Goal: Find specific page/section: Find specific page/section

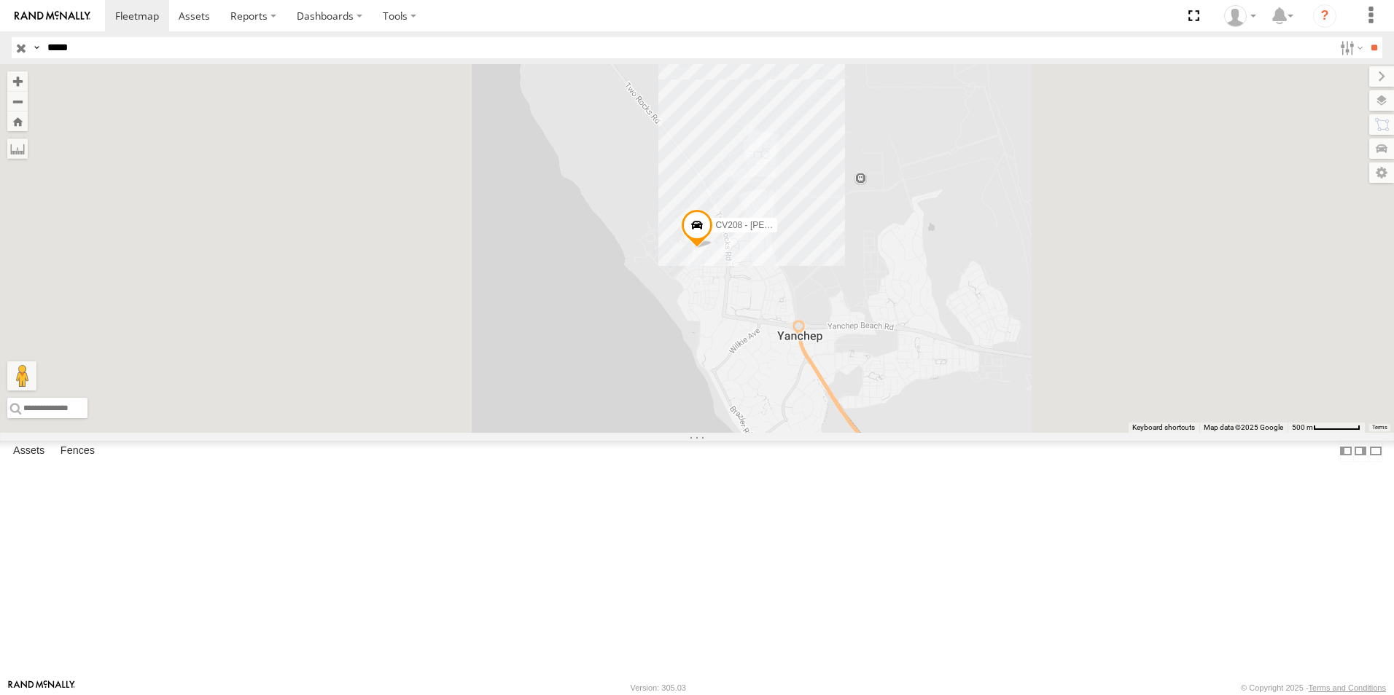
click at [125, 56] on input "*****" at bounding box center [688, 47] width 1292 height 21
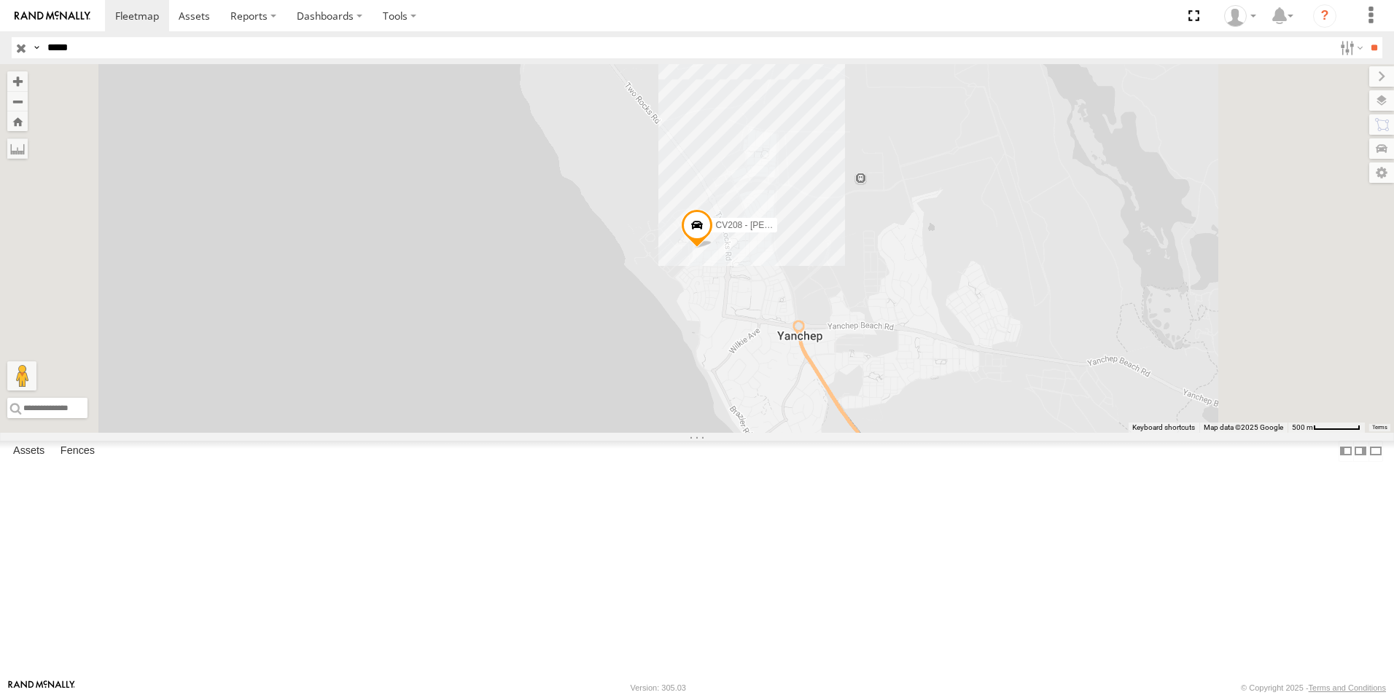
type input "*****"
click at [1365, 37] on input "**" at bounding box center [1373, 47] width 17 height 21
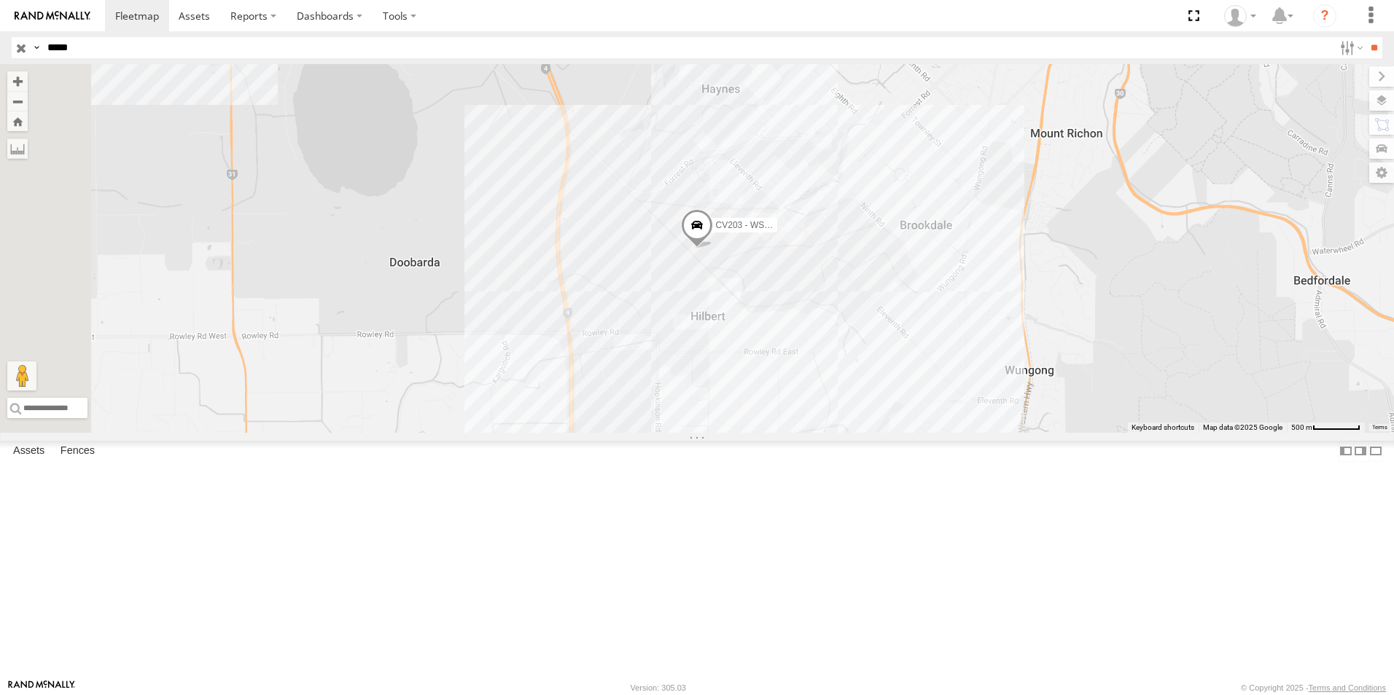
click at [713, 249] on span at bounding box center [697, 229] width 32 height 39
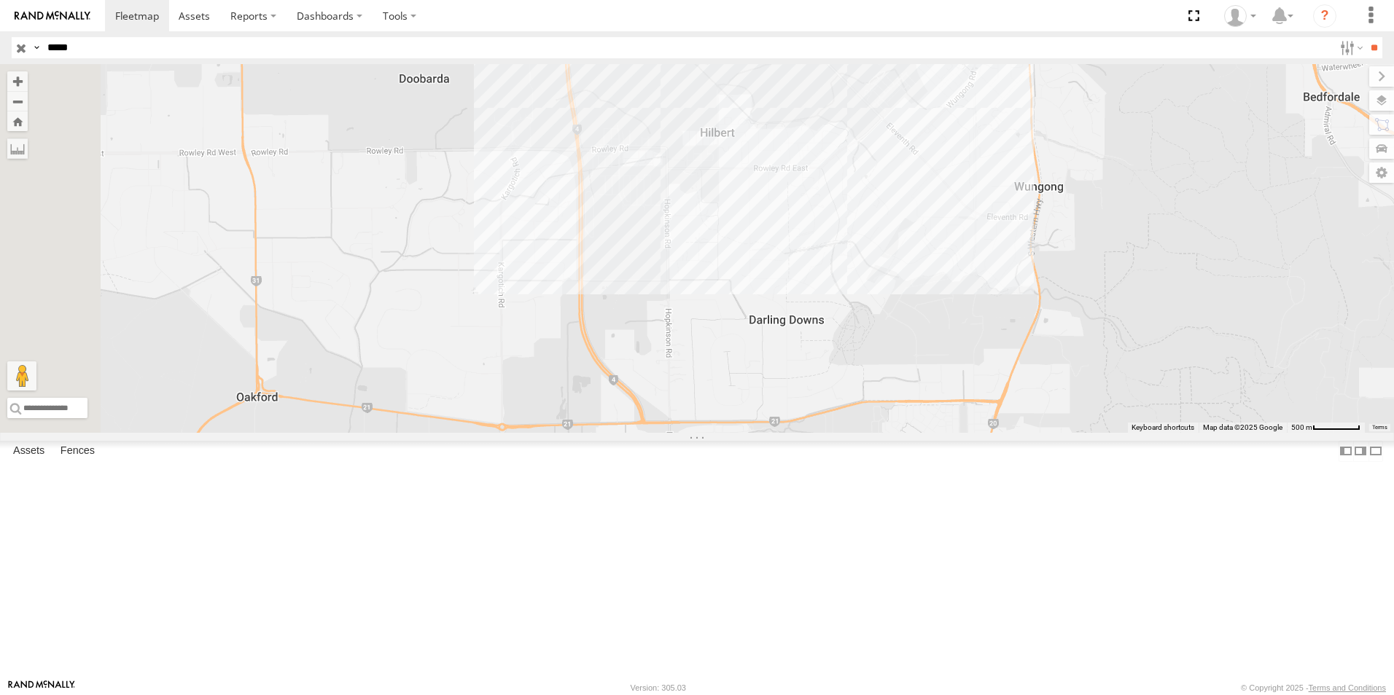
drag, startPoint x: 813, startPoint y: 581, endPoint x: 867, endPoint y: 467, distance: 125.5
click at [867, 433] on div "CV203 - WSHOP Cardup CV203 - WSHOP Cardup Workshop [PERSON_NAME] -32.17136 , 11…" at bounding box center [697, 248] width 1394 height 369
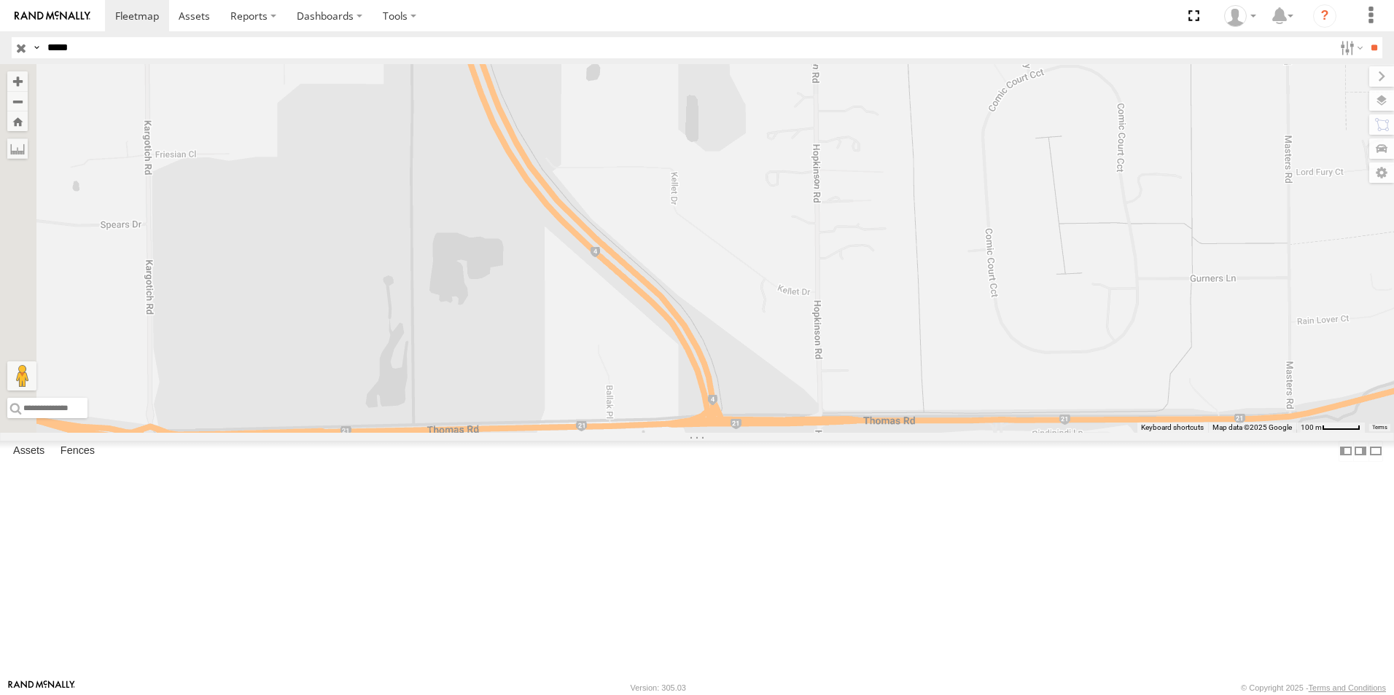
drag, startPoint x: 949, startPoint y: 461, endPoint x: 961, endPoint y: 467, distance: 13.7
click at [961, 433] on div "CV203 - WSHOP Cardup CV203 - WSHOP Cardup Workshop [PERSON_NAME] -32.17136 , 11…" at bounding box center [697, 248] width 1394 height 369
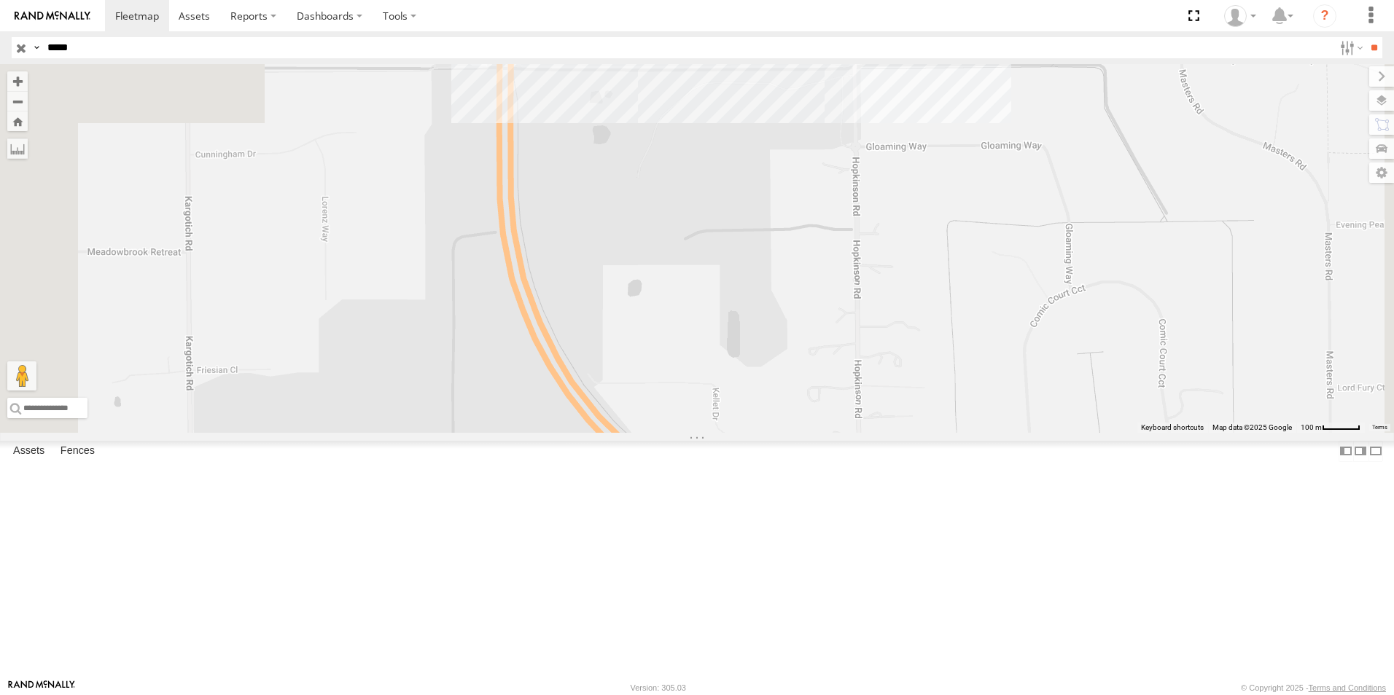
drag, startPoint x: 848, startPoint y: 376, endPoint x: 911, endPoint y: 443, distance: 91.8
click at [899, 433] on div "CV203 - WSHOP Cardup CV203 - WSHOP Cardup Workshop [PERSON_NAME] -32.17136 , 11…" at bounding box center [697, 248] width 1394 height 369
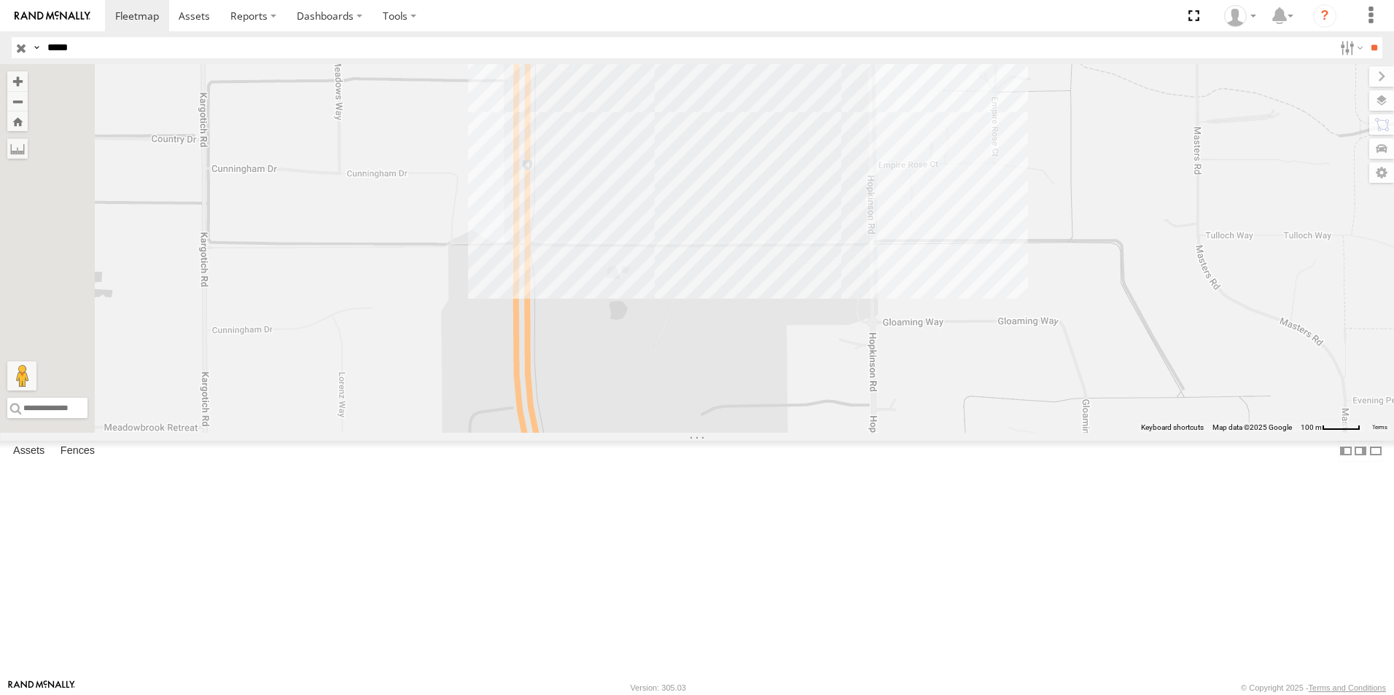
drag, startPoint x: 913, startPoint y: 499, endPoint x: 877, endPoint y: 520, distance: 41.1
click at [923, 433] on div "CV203 - WSHOP Cardup CV203 - WSHOP Cardup Workshop [PERSON_NAME] -32.17136 , 11…" at bounding box center [697, 248] width 1394 height 369
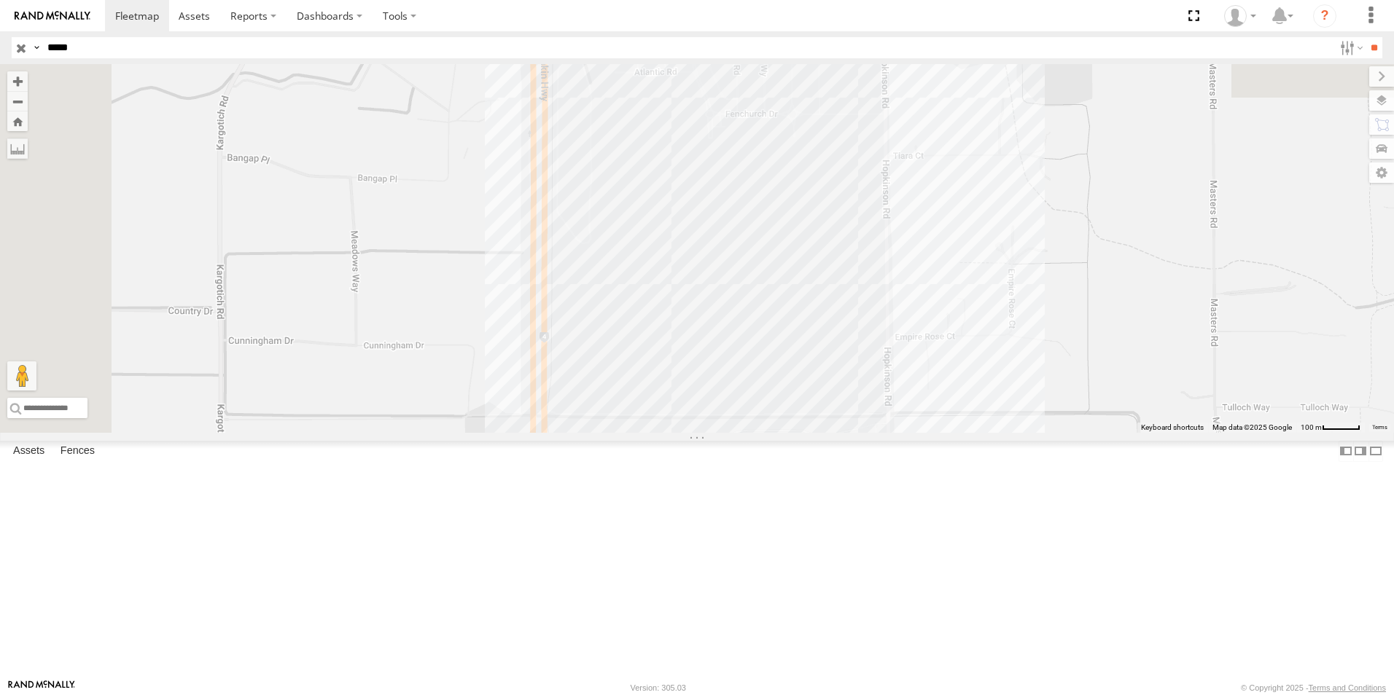
drag, startPoint x: 875, startPoint y: 496, endPoint x: 890, endPoint y: 674, distance: 177.7
click at [889, 688] on body at bounding box center [697, 347] width 1394 height 695
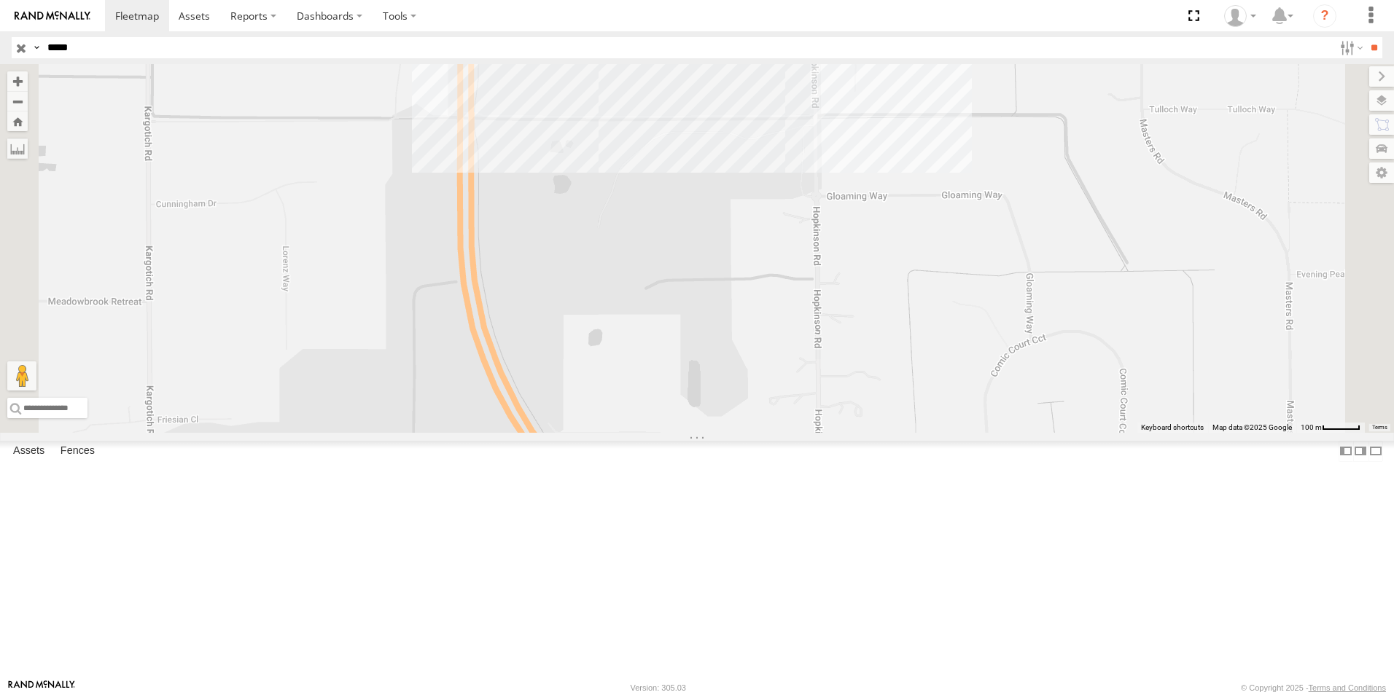
drag, startPoint x: 904, startPoint y: 633, endPoint x: 836, endPoint y: 340, distance: 300.8
click at [829, 335] on div "CV203 - WSHOP Cardup CV203 - WSHOP Cardup Workshop [PERSON_NAME] -32.17136 , 11…" at bounding box center [697, 248] width 1394 height 369
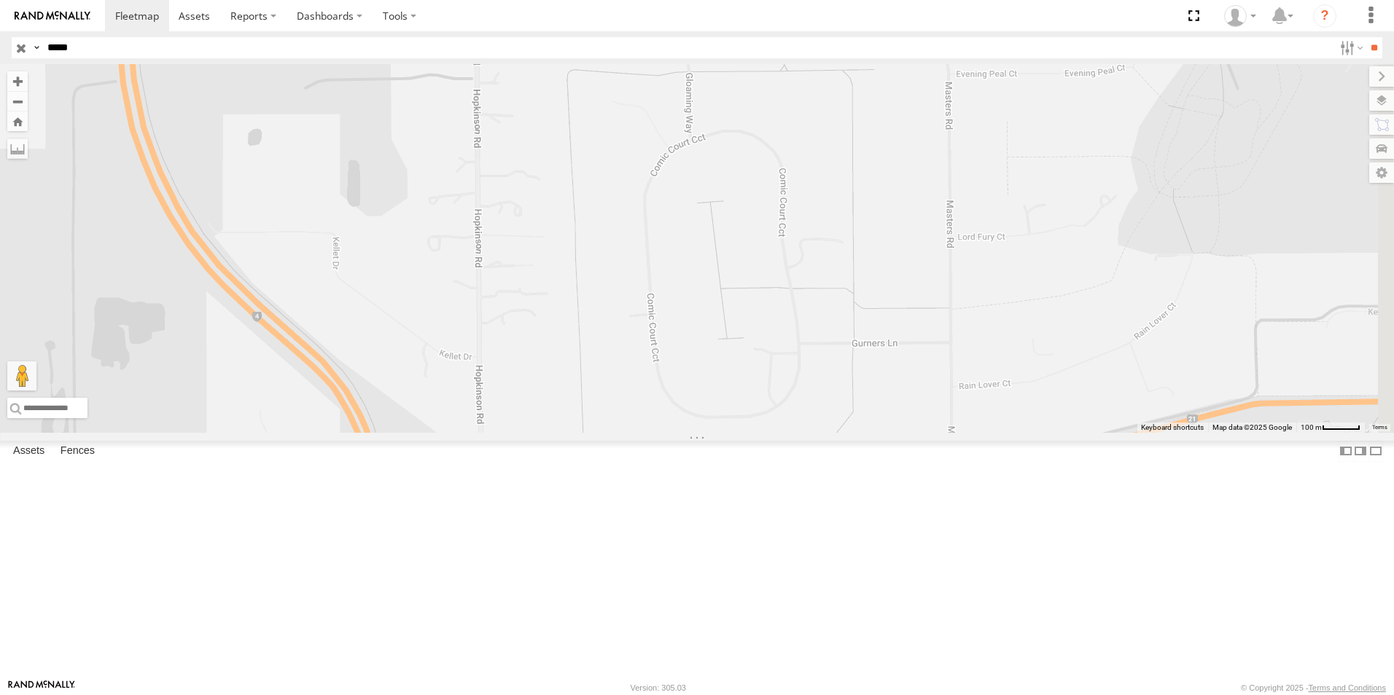
drag, startPoint x: 923, startPoint y: 421, endPoint x: 733, endPoint y: 334, distance: 209.4
click at [621, 317] on div "CV203 - WSHOP Cardup CV203 - WSHOP Cardup Workshop [PERSON_NAME] -32.17136 , 11…" at bounding box center [697, 248] width 1394 height 369
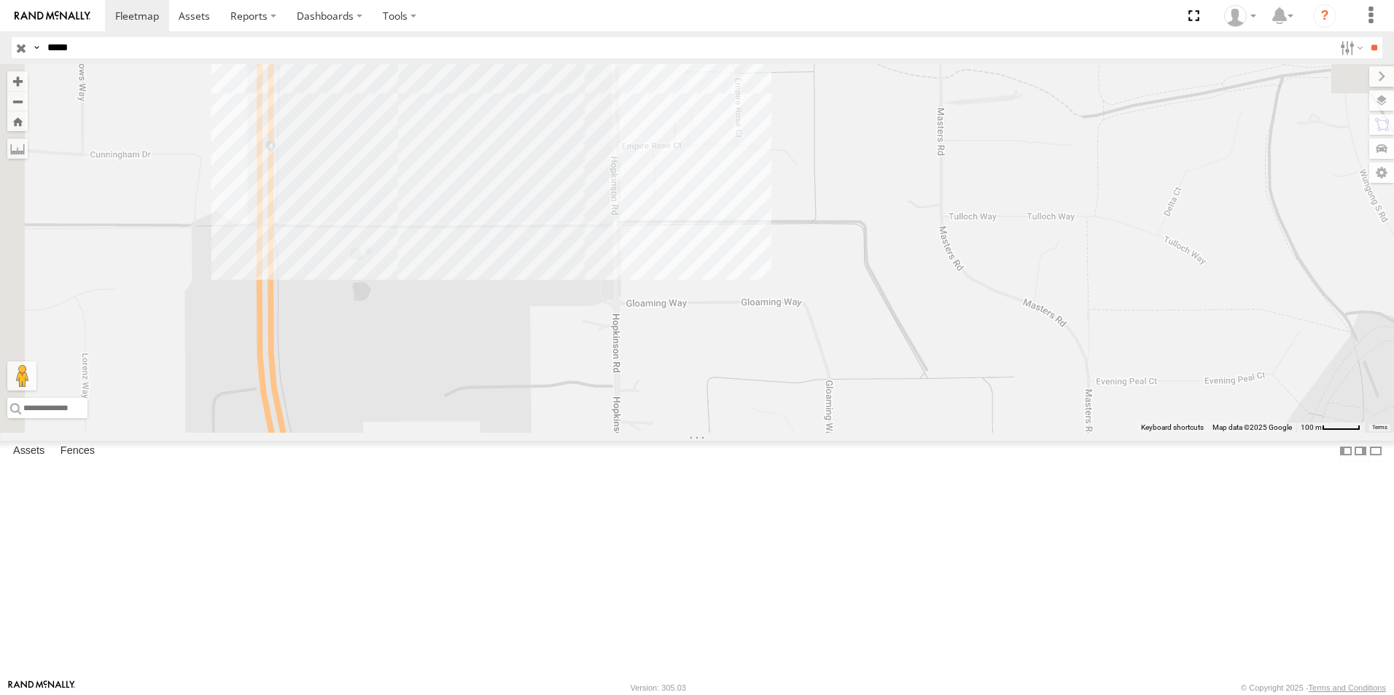
drag, startPoint x: 784, startPoint y: 388, endPoint x: 910, endPoint y: 549, distance: 205.0
click at [910, 433] on div "CV203 - WSHOP Cardup CV203 - WSHOP Cardup Workshop [PERSON_NAME] -32.17136 , 11…" at bounding box center [697, 248] width 1394 height 369
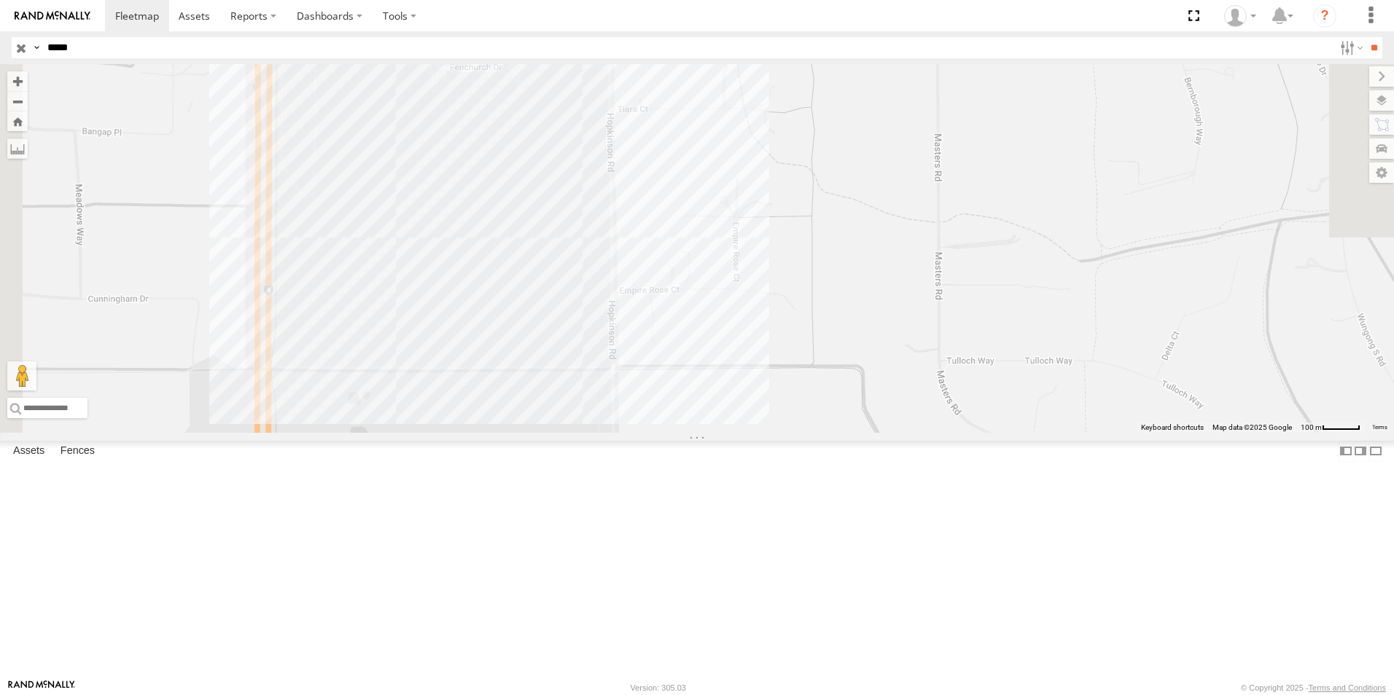
drag, startPoint x: 899, startPoint y: 585, endPoint x: 906, endPoint y: 665, distance: 79.8
click at [905, 433] on div "CV203 - WSHOP Cardup CV203 - WSHOP Cardup Workshop [PERSON_NAME] -32.17136 , 11…" at bounding box center [697, 248] width 1394 height 369
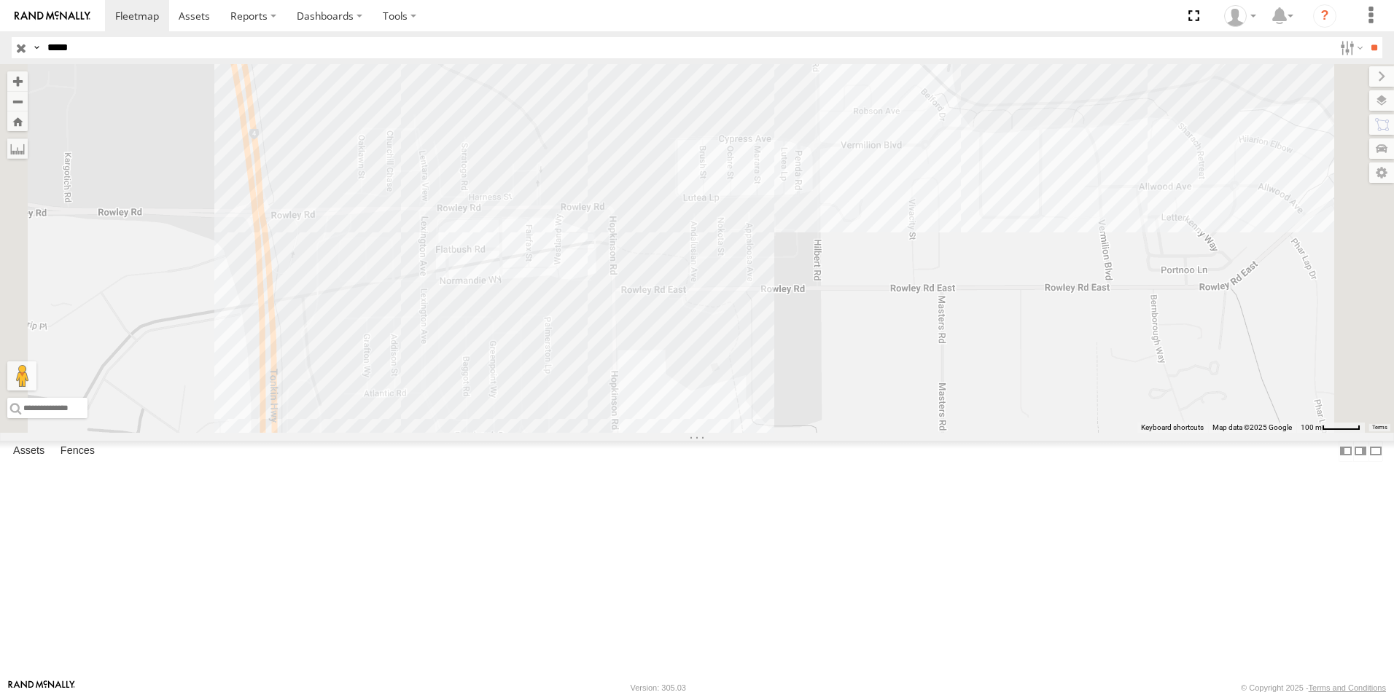
drag, startPoint x: 903, startPoint y: 512, endPoint x: 913, endPoint y: 471, distance: 42.8
click at [903, 682] on body at bounding box center [697, 347] width 1394 height 695
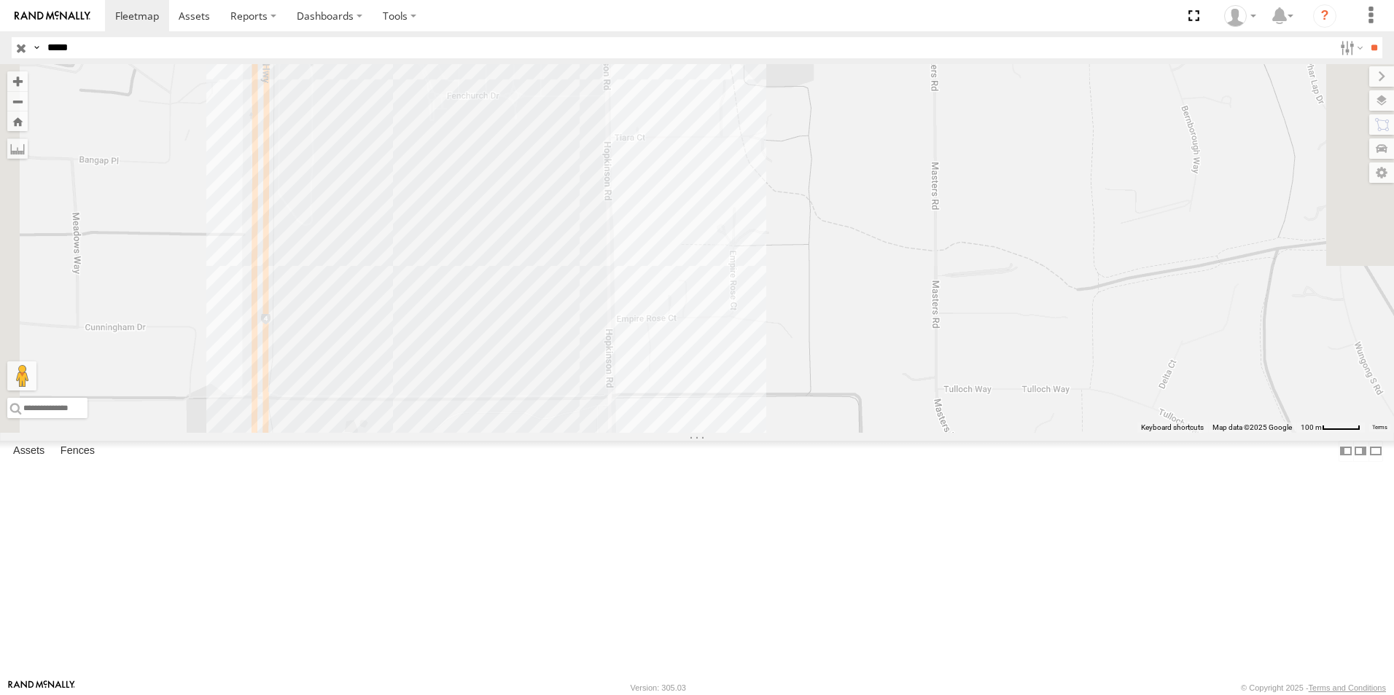
drag, startPoint x: 908, startPoint y: 508, endPoint x: 903, endPoint y: 733, distance: 224.6
click at [903, 695] on html at bounding box center [697, 347] width 1394 height 695
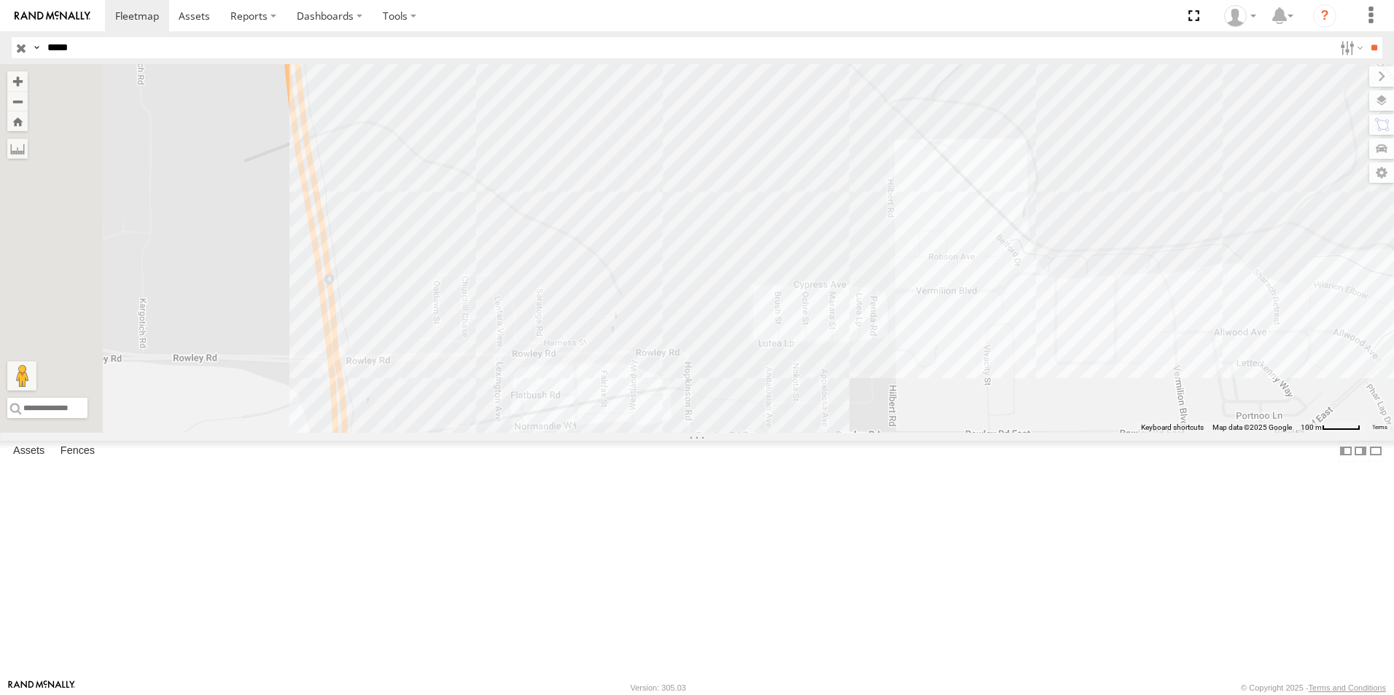
drag, startPoint x: 914, startPoint y: 317, endPoint x: 903, endPoint y: 642, distance: 325.3
click at [999, 695] on html at bounding box center [697, 347] width 1394 height 695
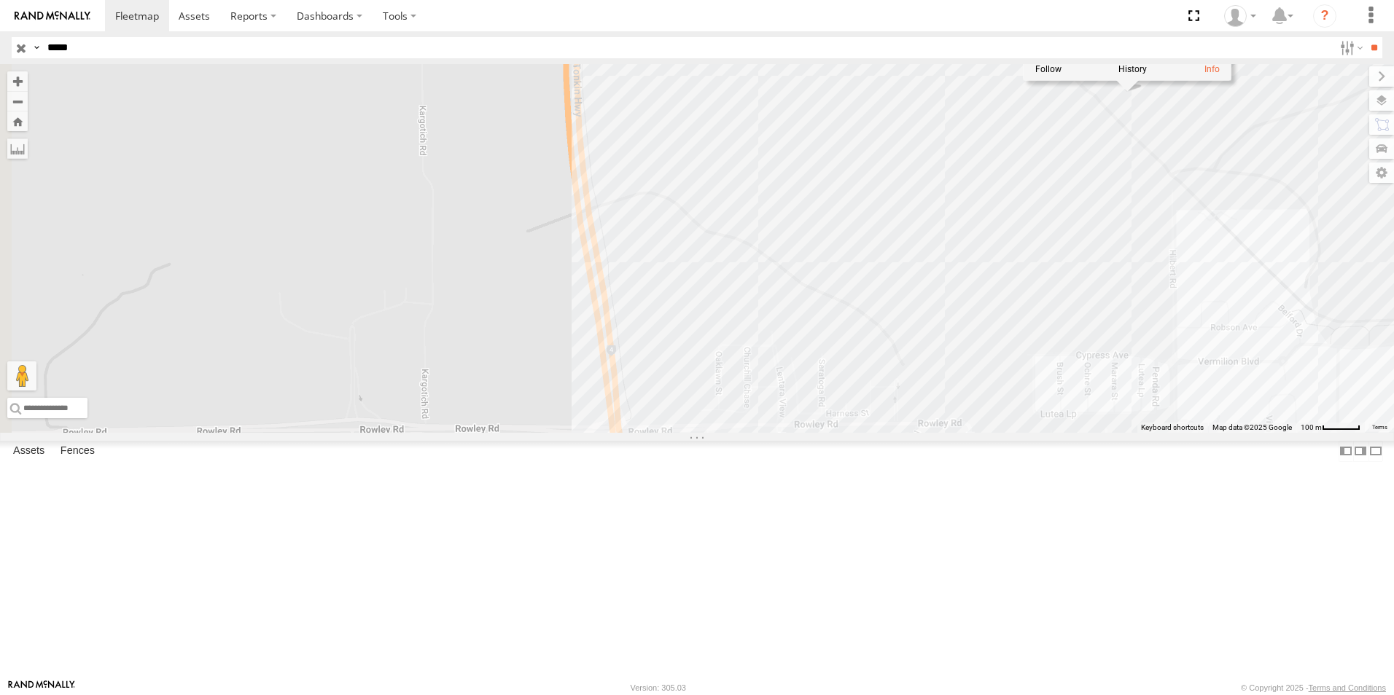
drag, startPoint x: 740, startPoint y: 444, endPoint x: 966, endPoint y: 405, distance: 229.4
click at [994, 433] on div "CV203 - WSHOP Cardup CV203 - WSHOP Cardup Workshop [PERSON_NAME] -32.17136 , 11…" at bounding box center [697, 248] width 1394 height 369
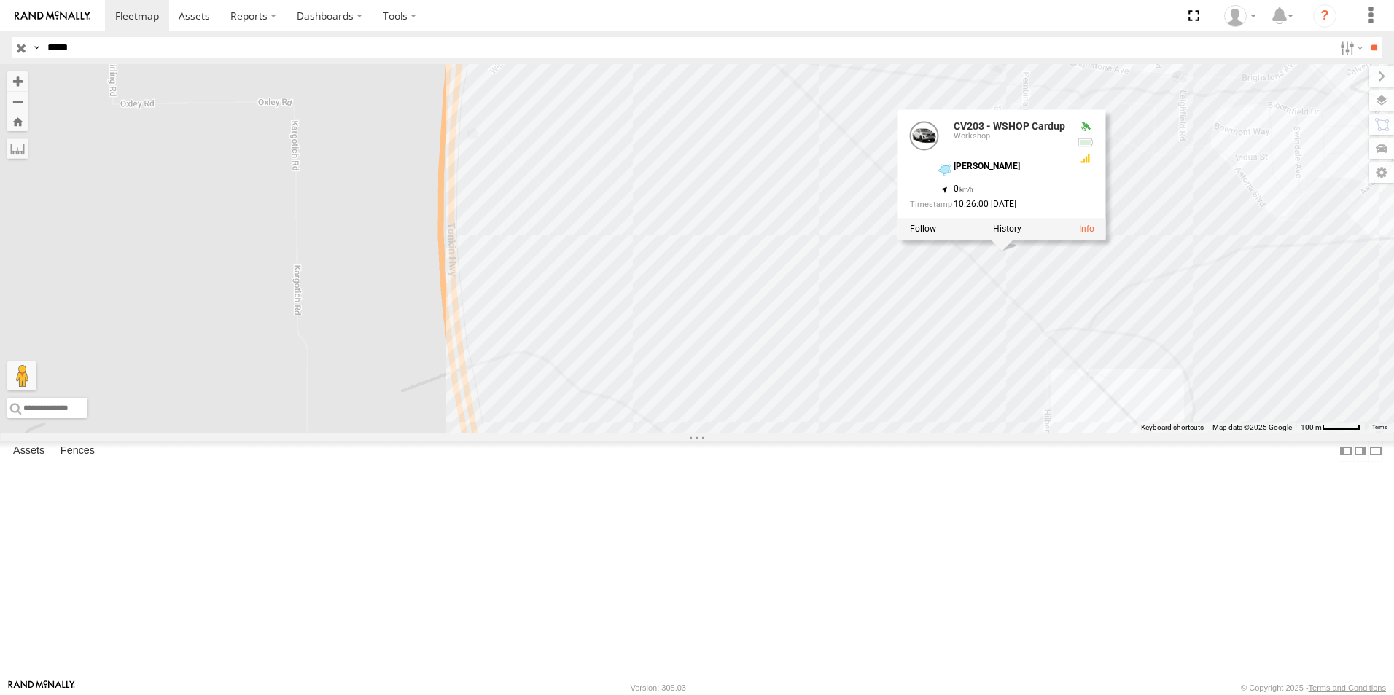
drag, startPoint x: 1037, startPoint y: 297, endPoint x: 969, endPoint y: 487, distance: 201.3
click at [954, 433] on div "CV203 - WSHOP Cardup CV203 - WSHOP Cardup Workshop [PERSON_NAME] -32.17136 , 11…" at bounding box center [697, 248] width 1394 height 369
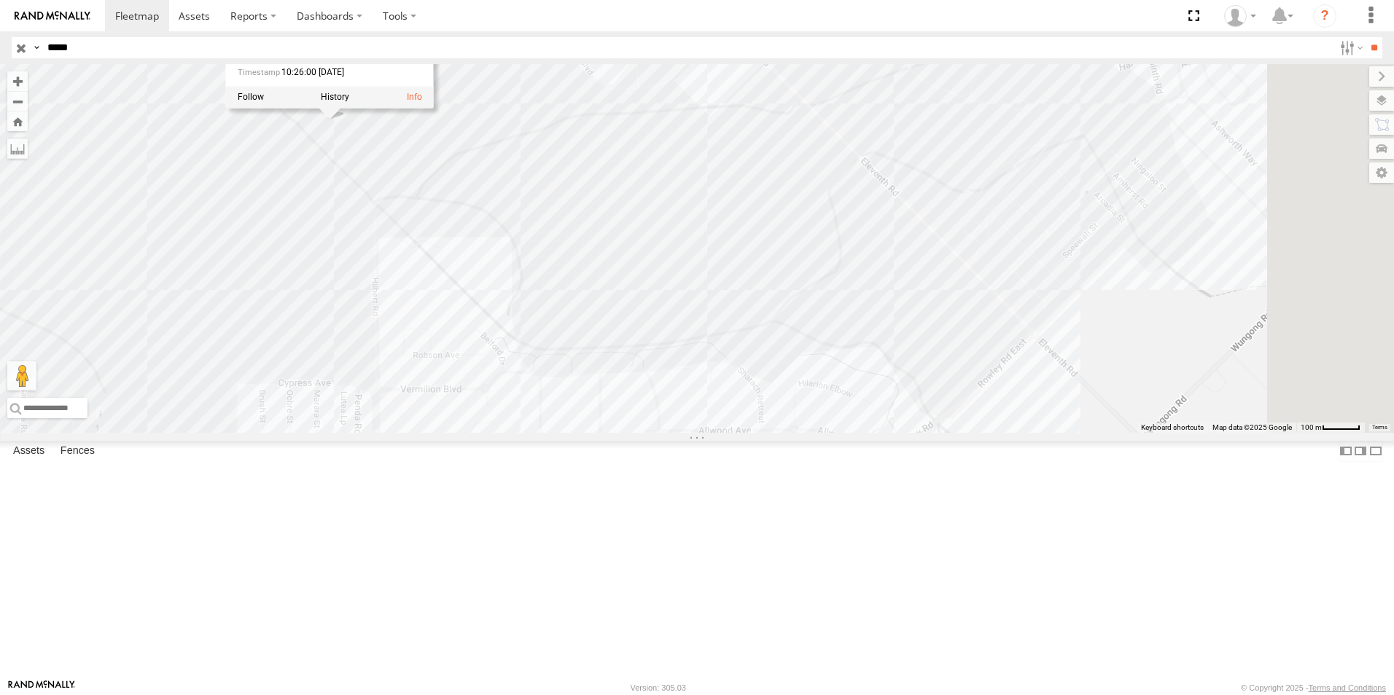
drag, startPoint x: 994, startPoint y: 430, endPoint x: 329, endPoint y: 283, distance: 680.9
click at [329, 283] on main "← Move left → Move right ↑ Move up ↓ Move down + Zoom in - Zoom out Home Jump l…" at bounding box center [697, 371] width 1394 height 615
